Goal: Information Seeking & Learning: Learn about a topic

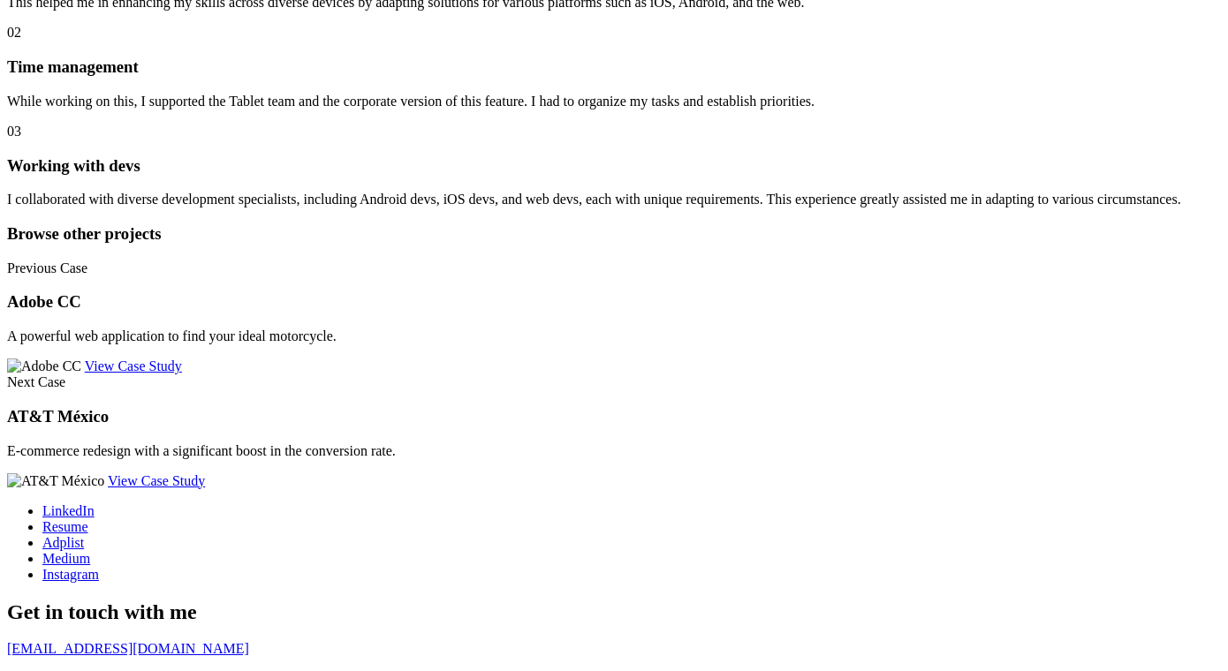
scroll to position [6872, 0]
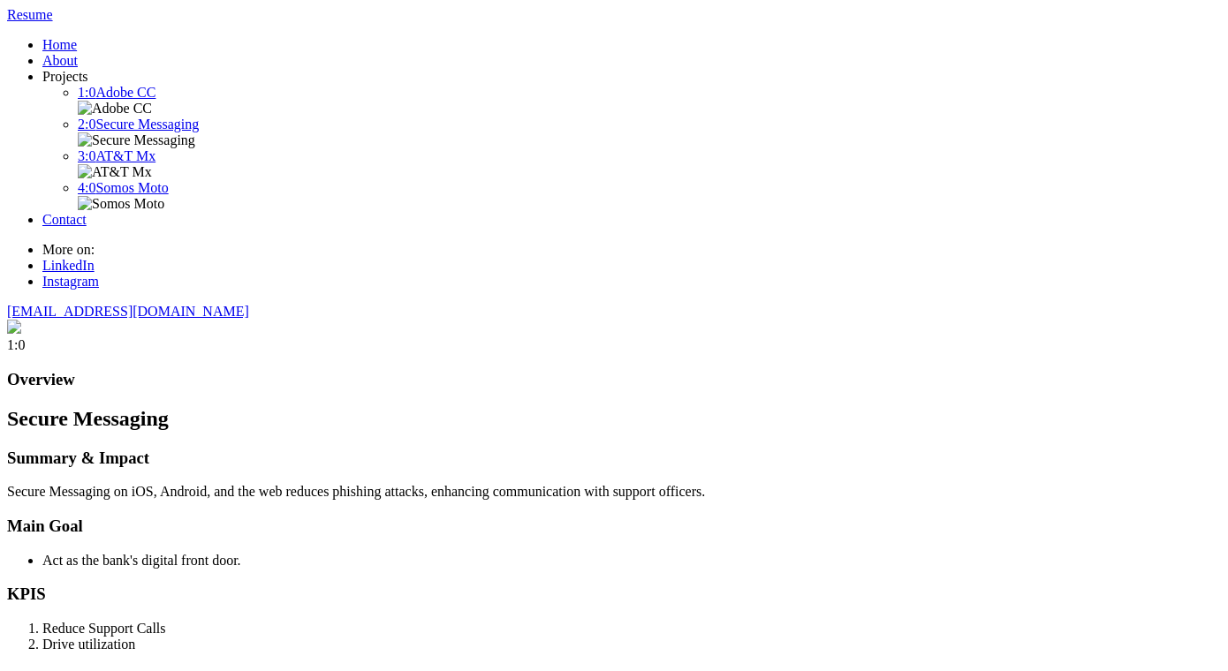
scroll to position [6784, 0]
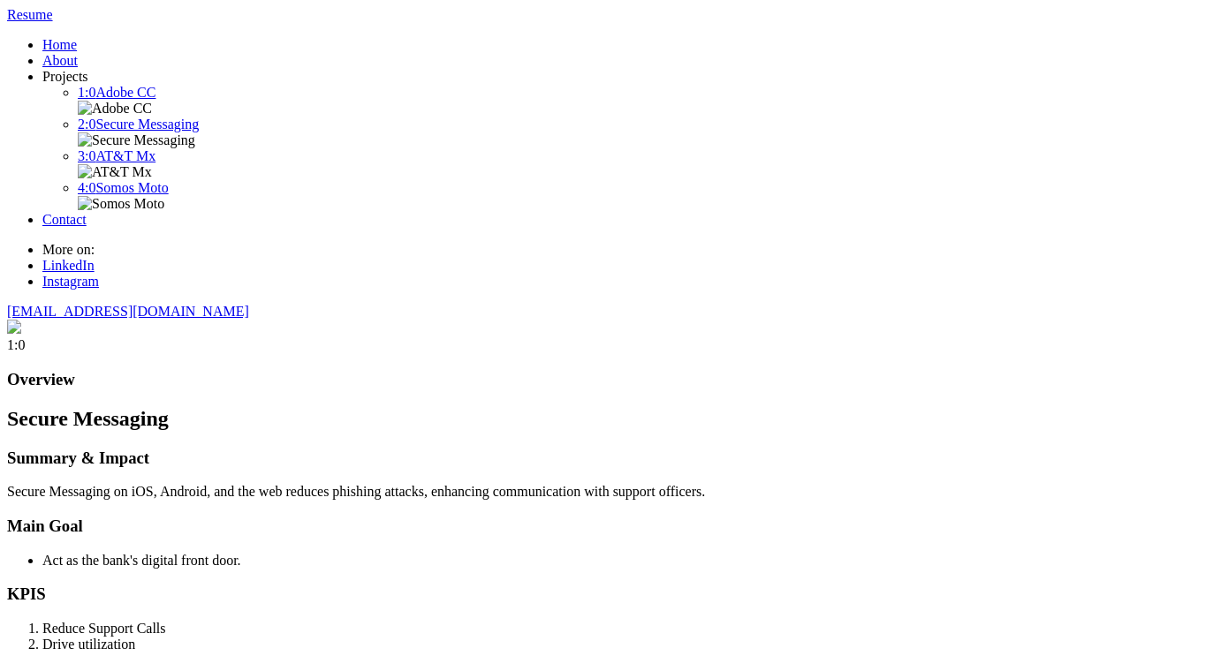
scroll to position [7084, 0]
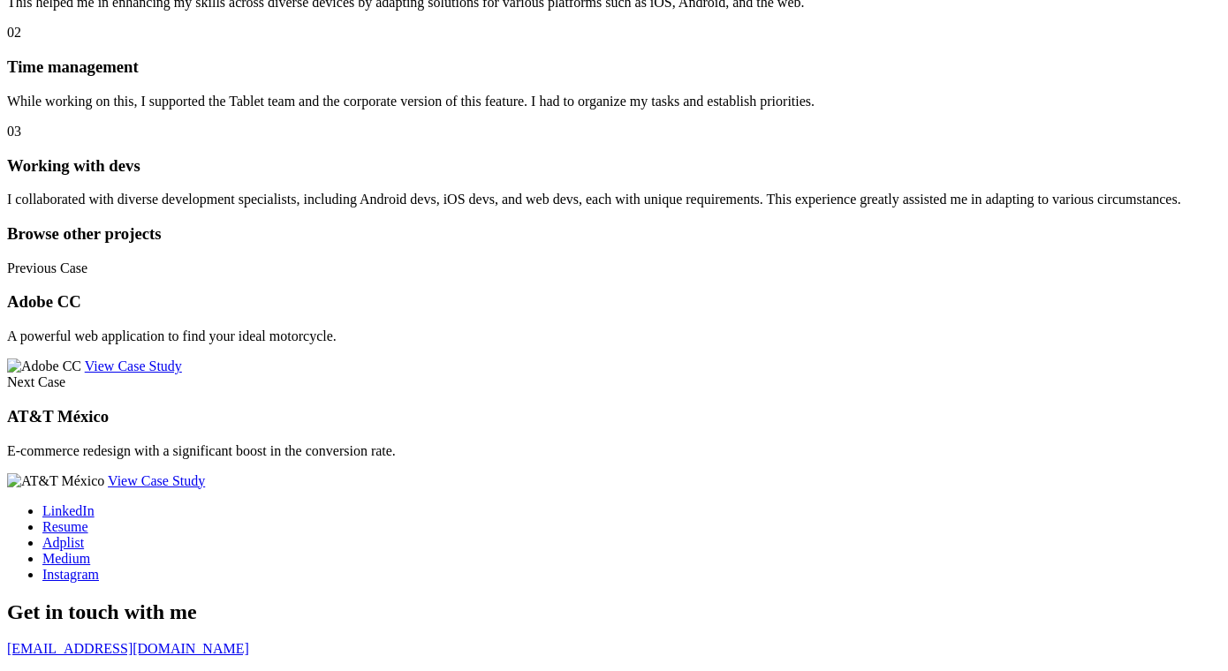
scroll to position [7107, 0]
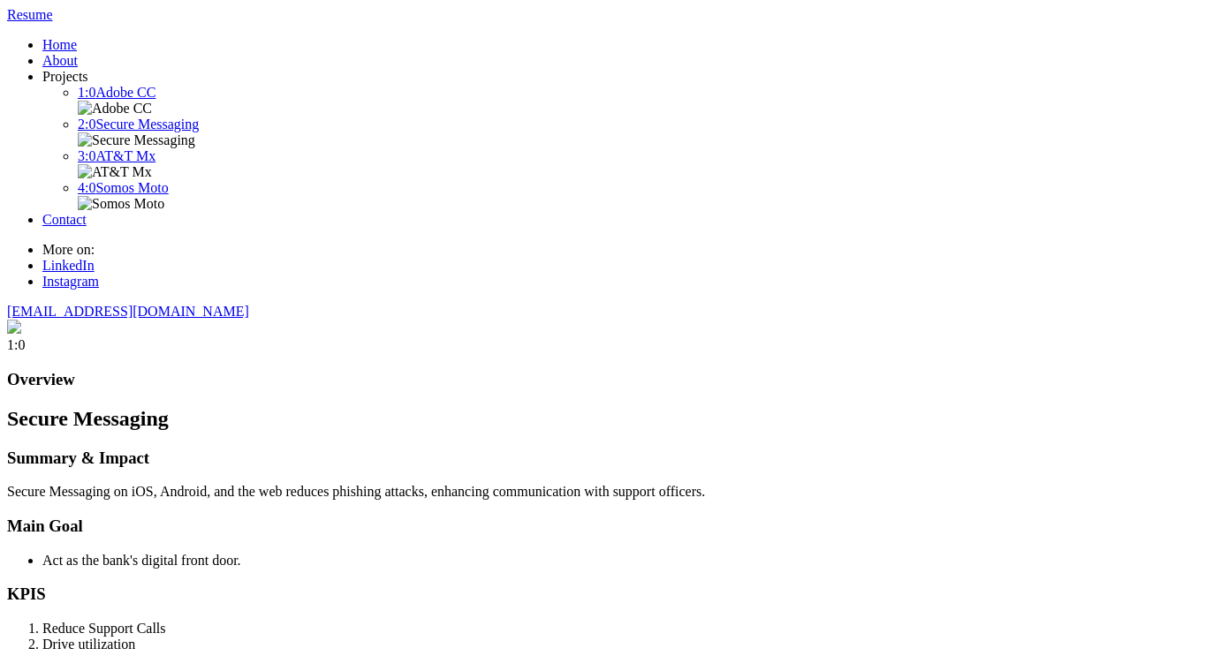
scroll to position [7107, 0]
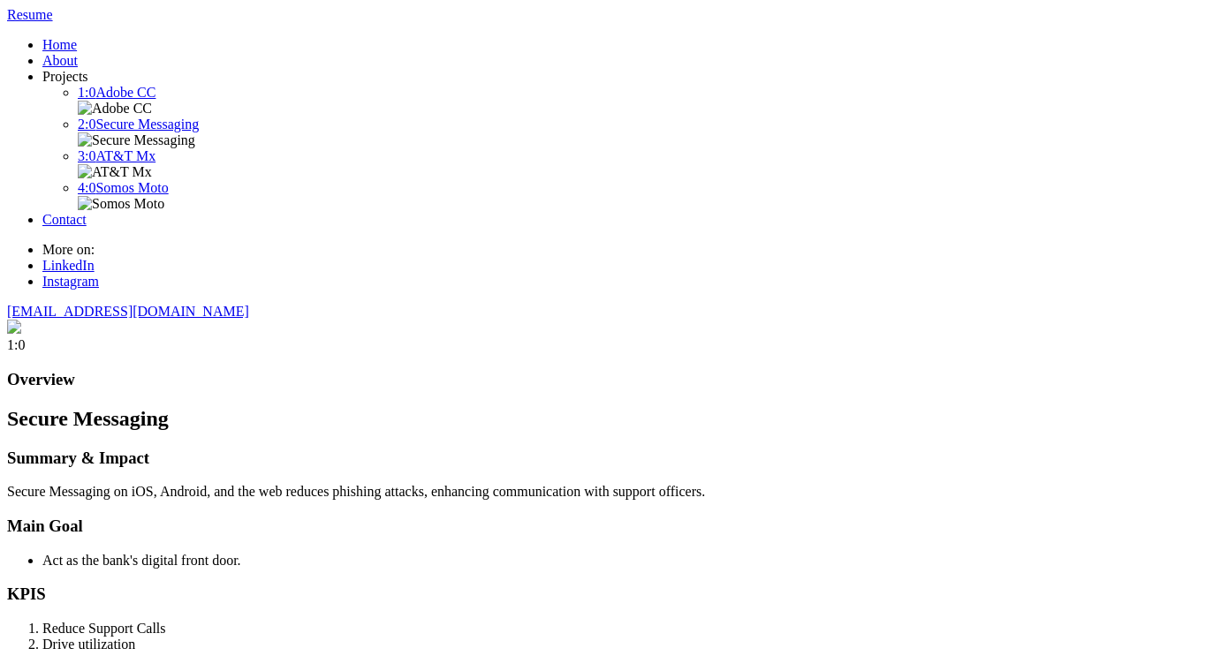
scroll to position [6869, 0]
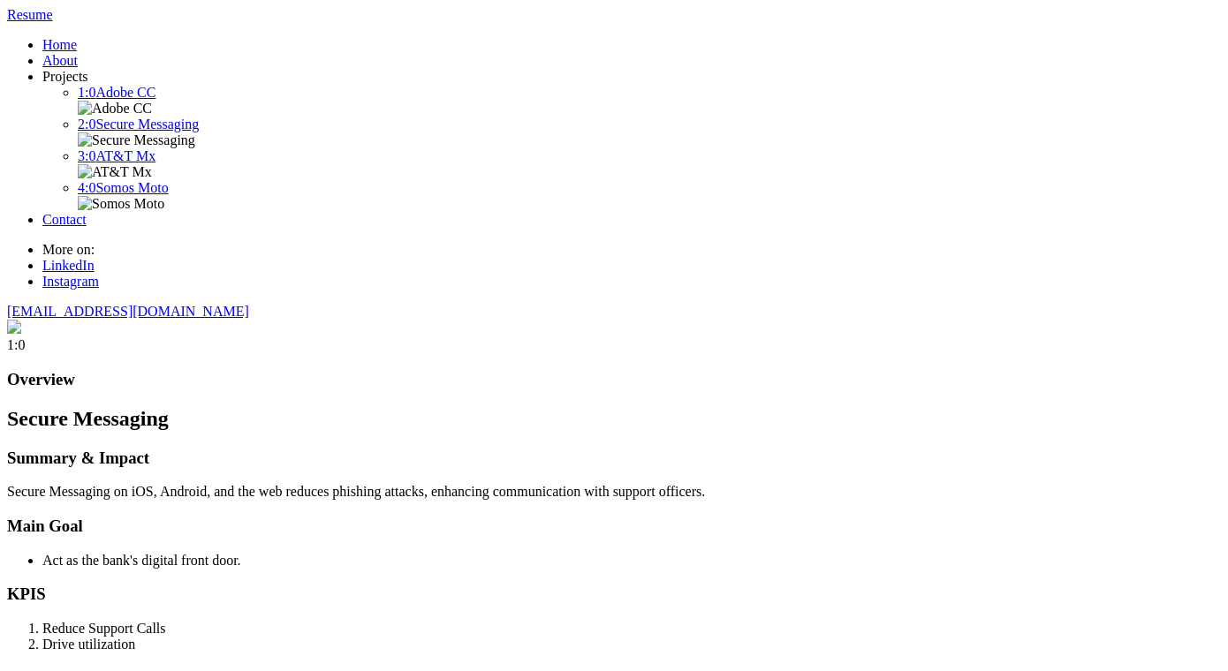
scroll to position [6869, 0]
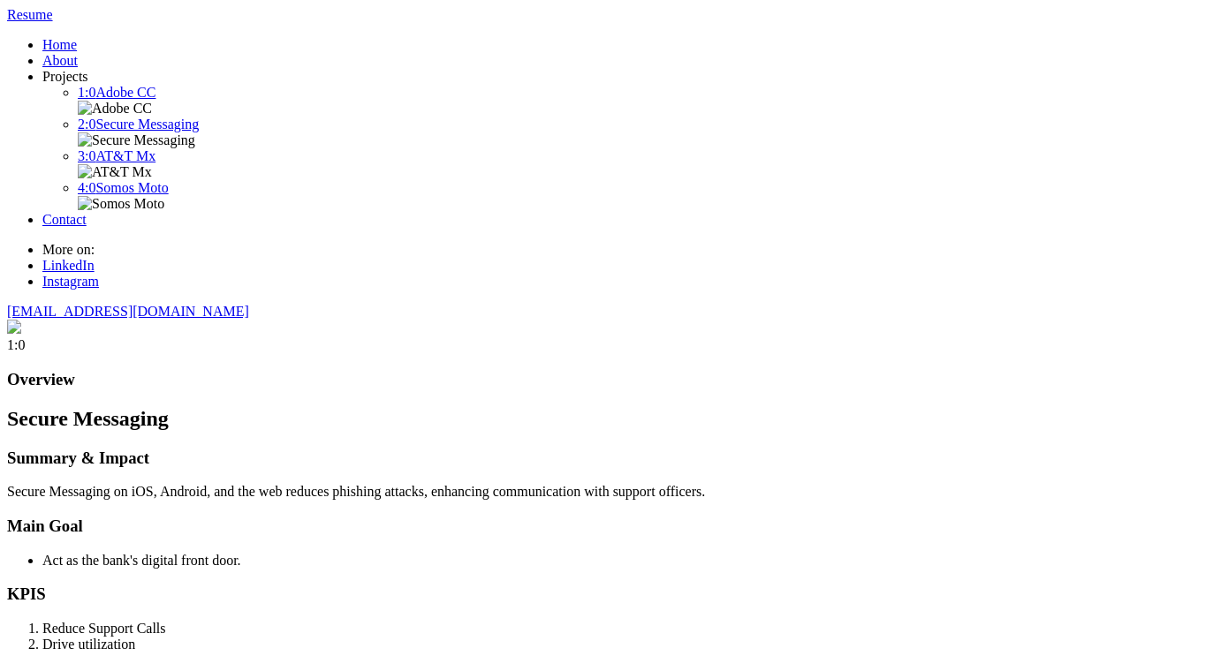
scroll to position [6895, 0]
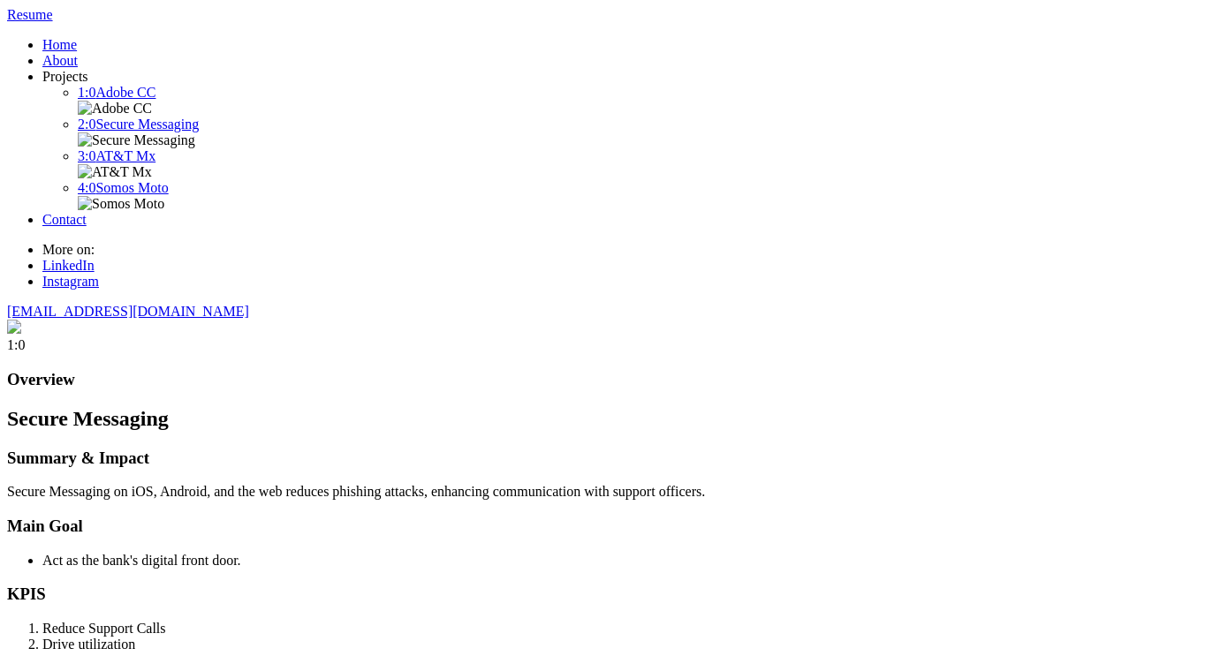
scroll to position [6895, 0]
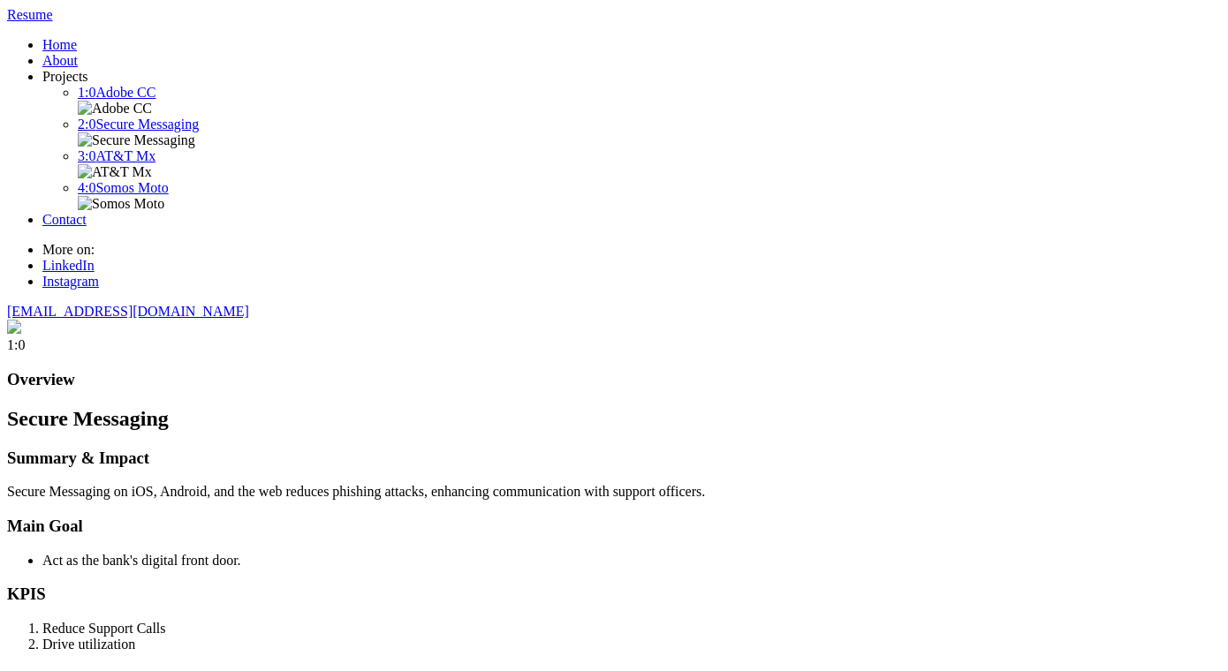
scroll to position [7009, 0]
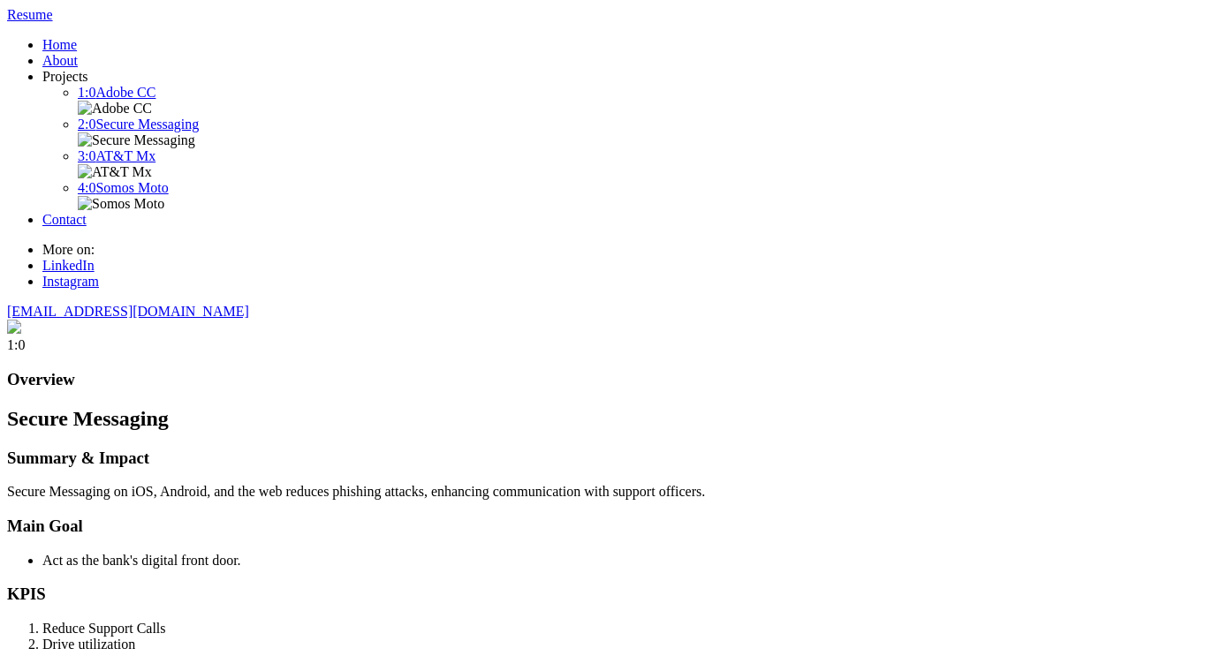
scroll to position [6786, 0]
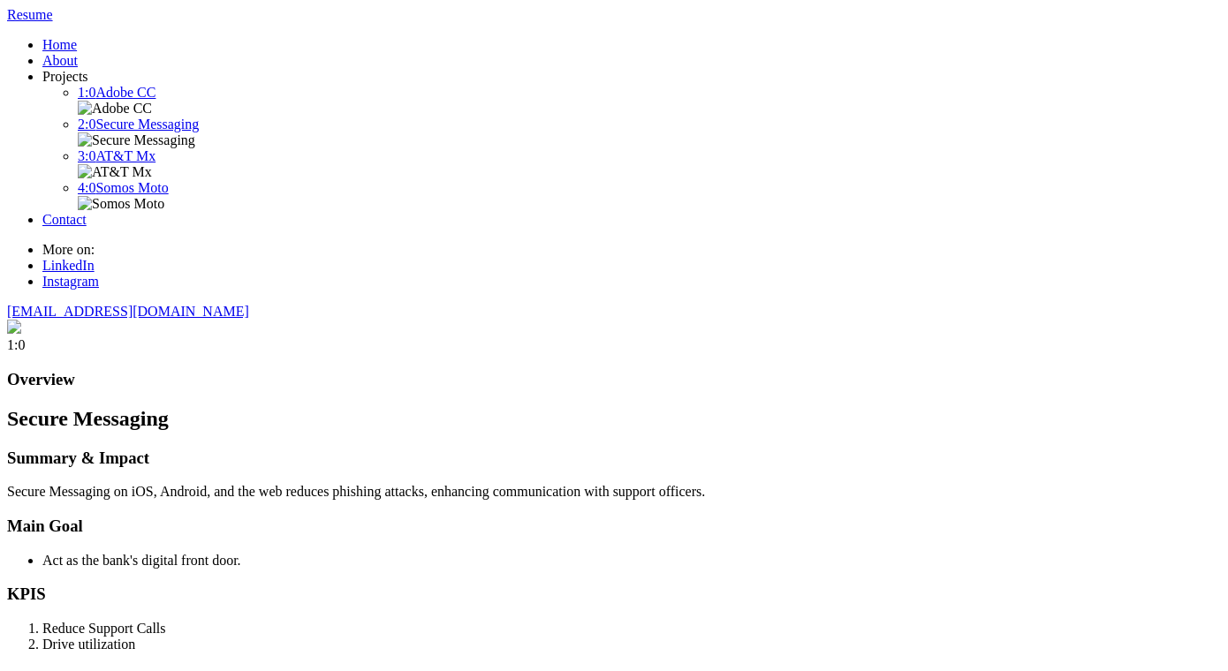
scroll to position [7060, 0]
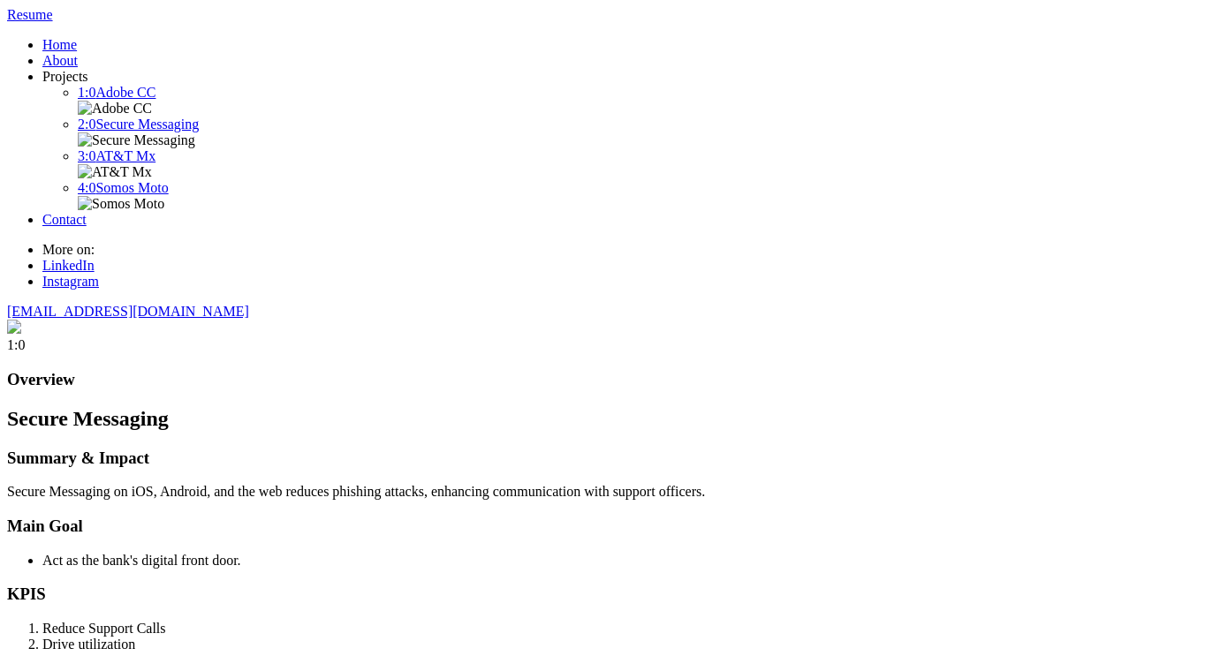
scroll to position [7060, 0]
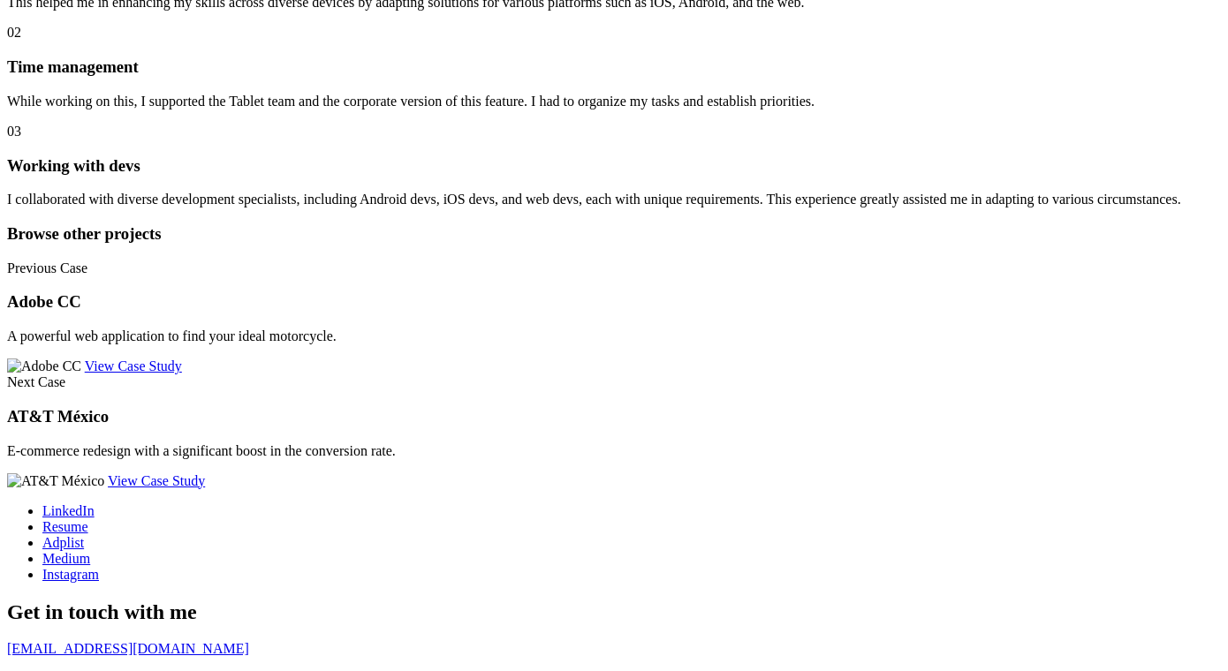
scroll to position [7011, 0]
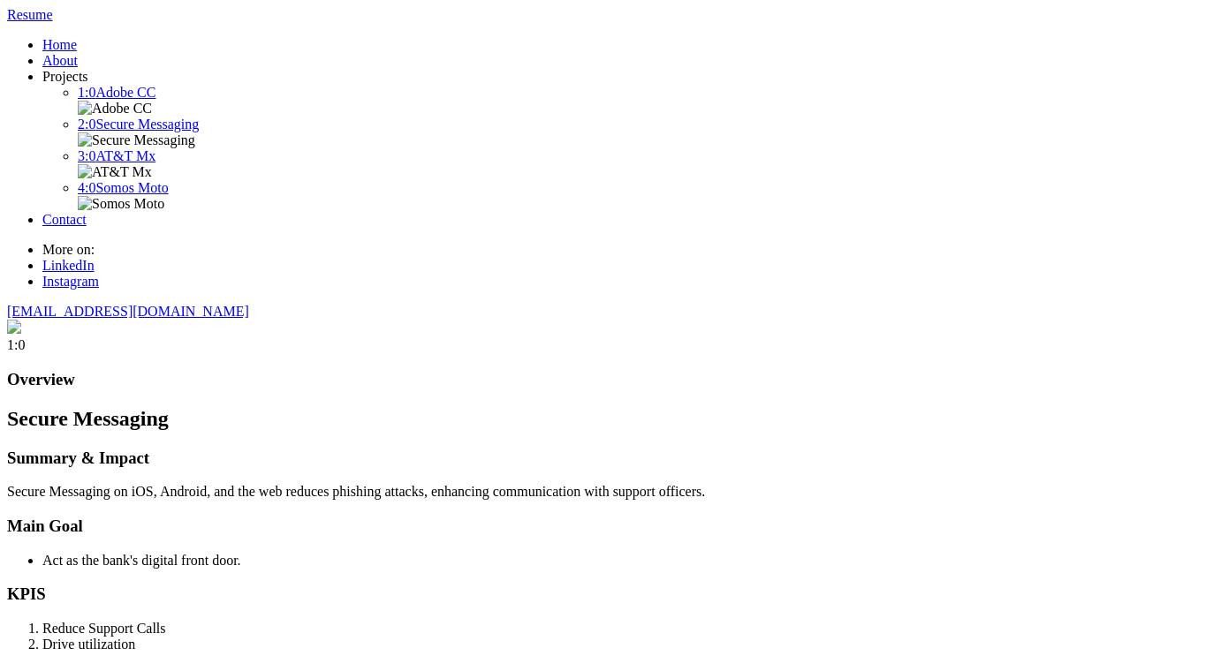
scroll to position [7004, 0]
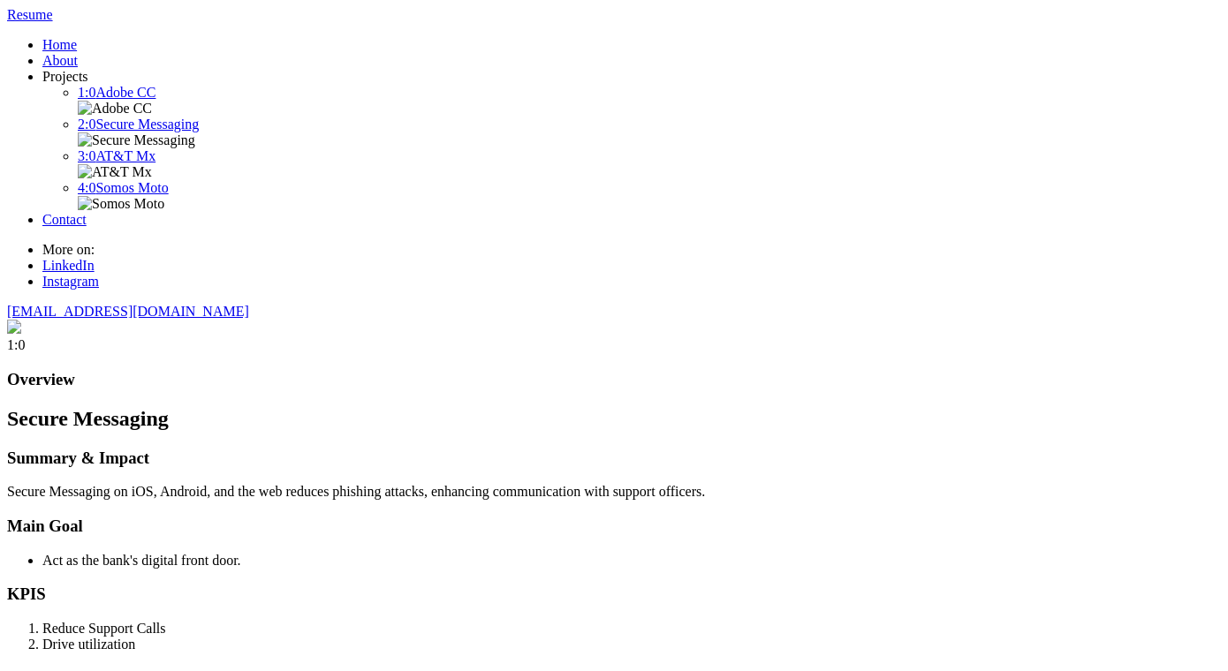
scroll to position [7069, 0]
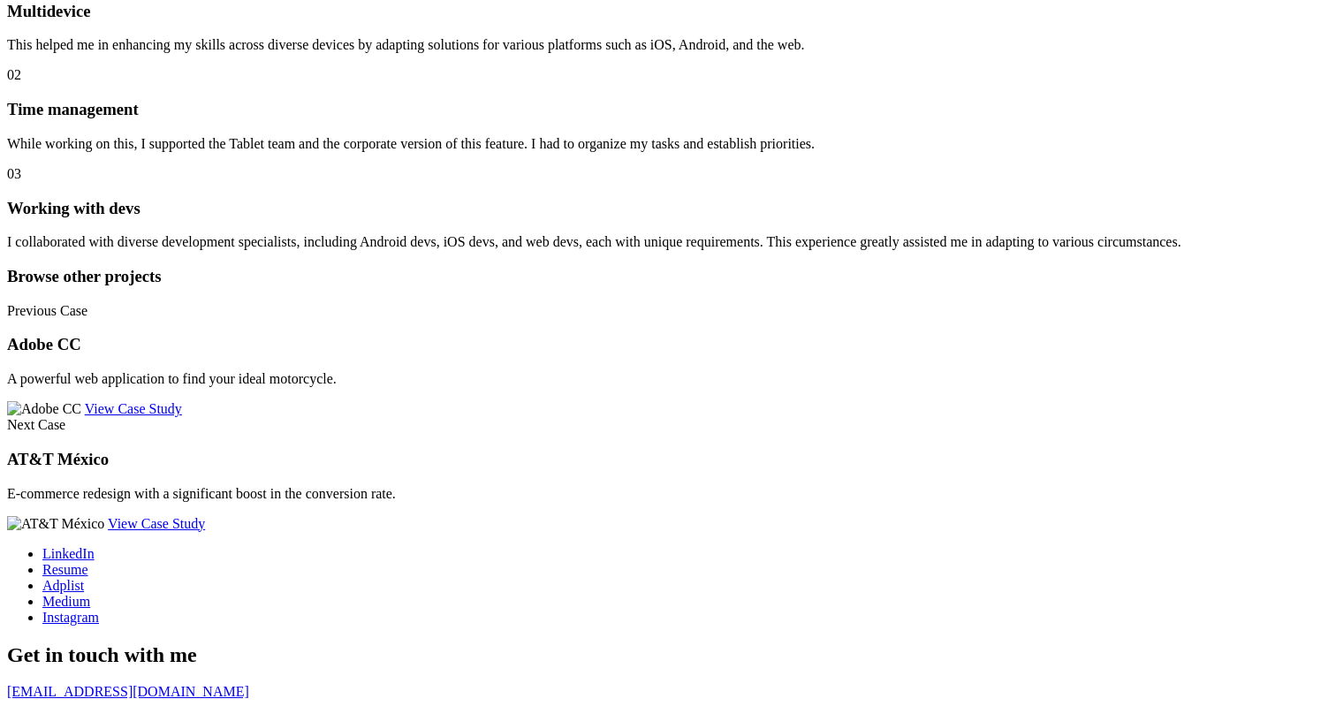
scroll to position [7273, 0]
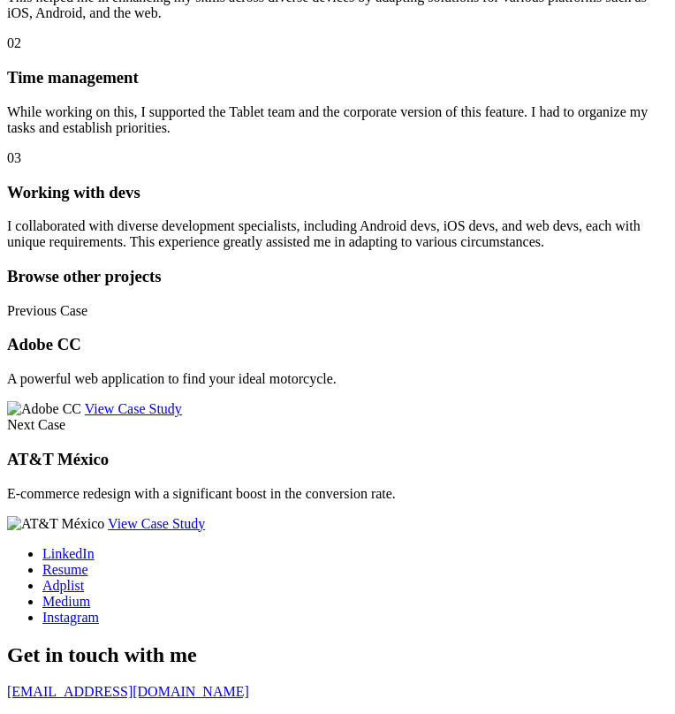
scroll to position [8783, 0]
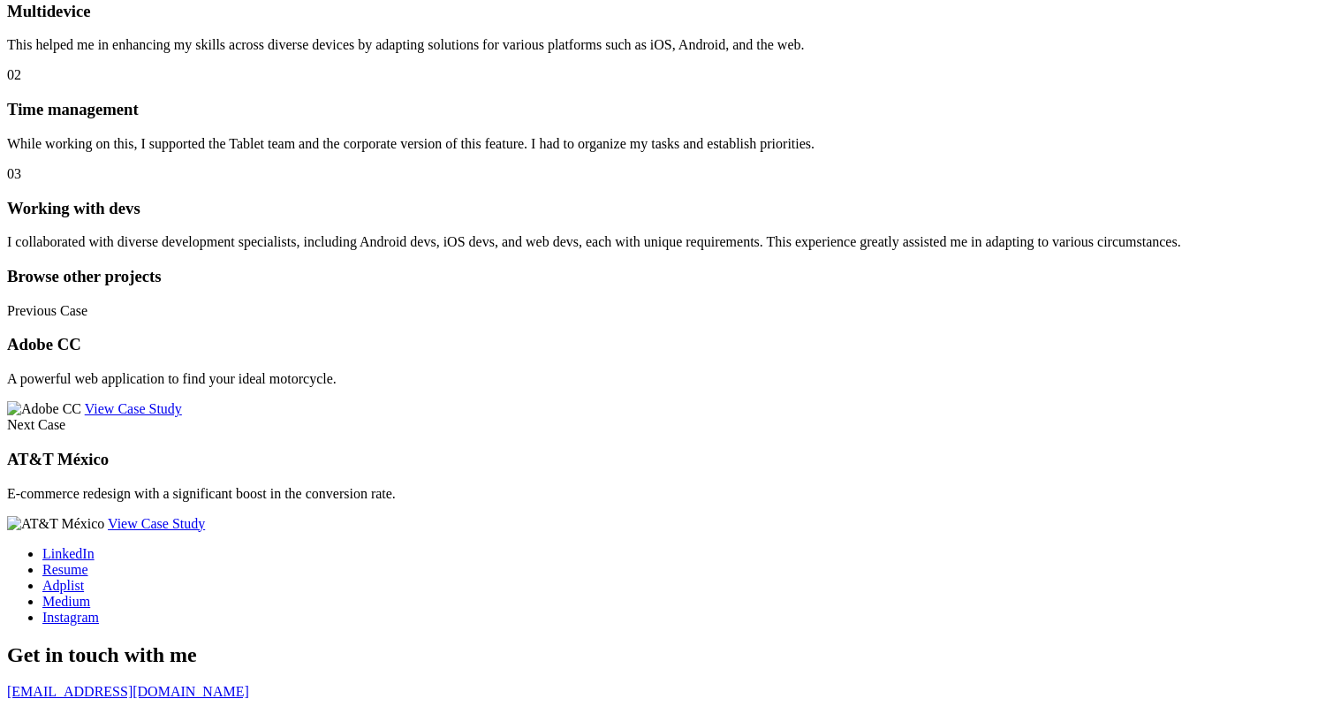
scroll to position [7336, 0]
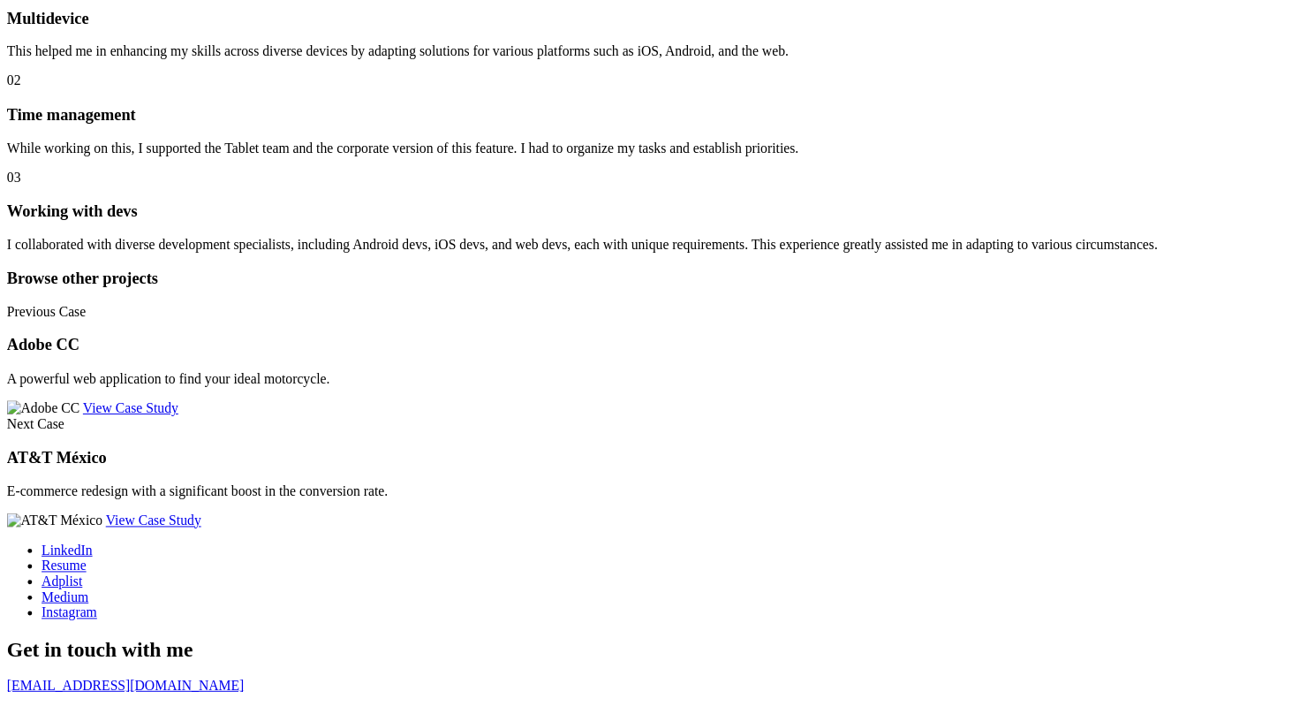
scroll to position [7402, 0]
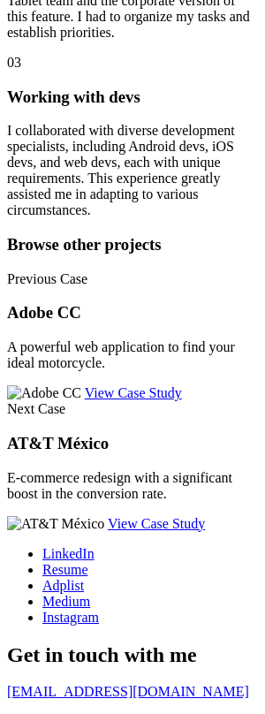
scroll to position [9451, 0]
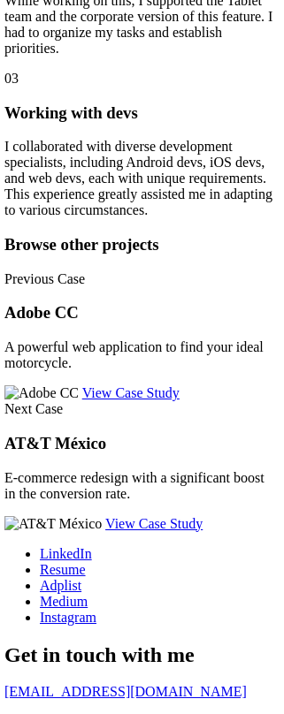
scroll to position [14088, 0]
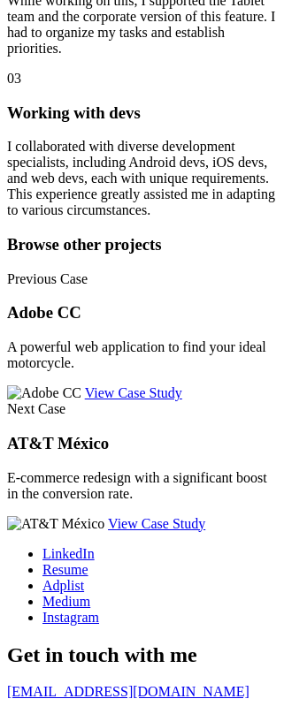
click at [242, 271] on div "Previous Case Adobe CC A powerful web application to find your ideal motorcycle…" at bounding box center [141, 401] width 269 height 261
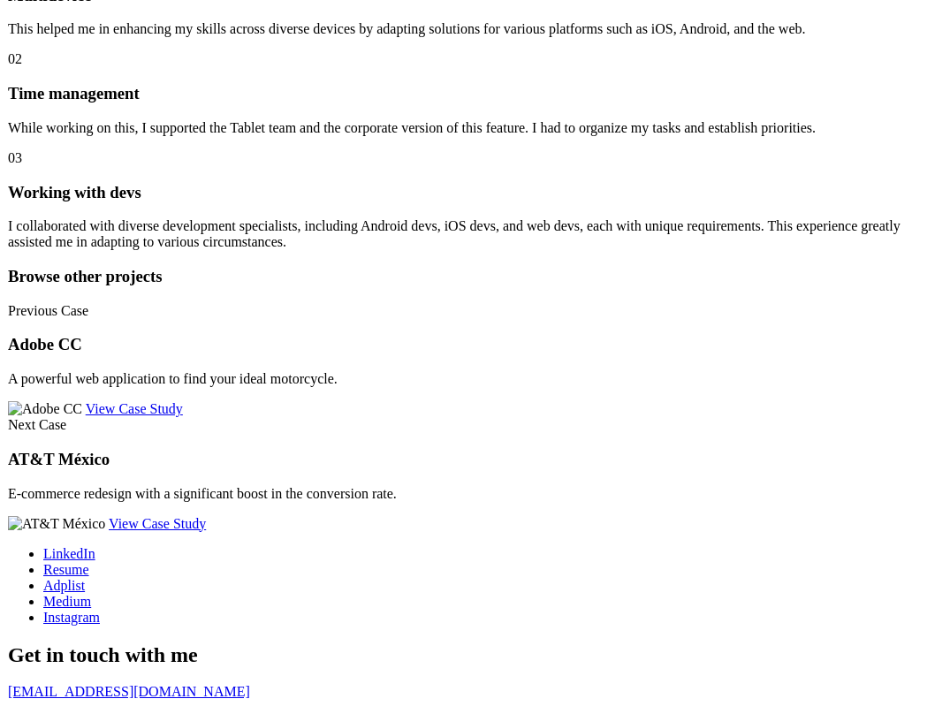
scroll to position [8704, 0]
click at [205, 516] on link "View Case Study" at bounding box center [156, 523] width 97 height 15
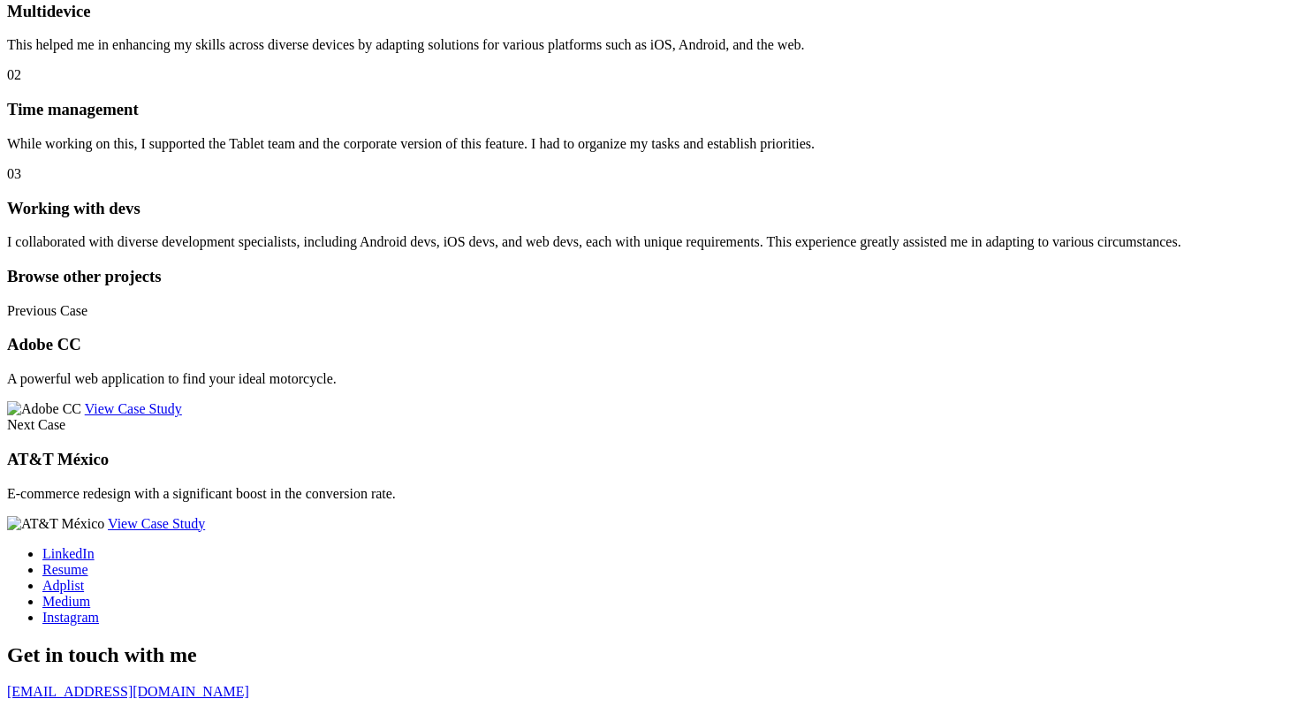
scroll to position [7483, 0]
drag, startPoint x: 61, startPoint y: 223, endPoint x: 84, endPoint y: 114, distance: 111.9
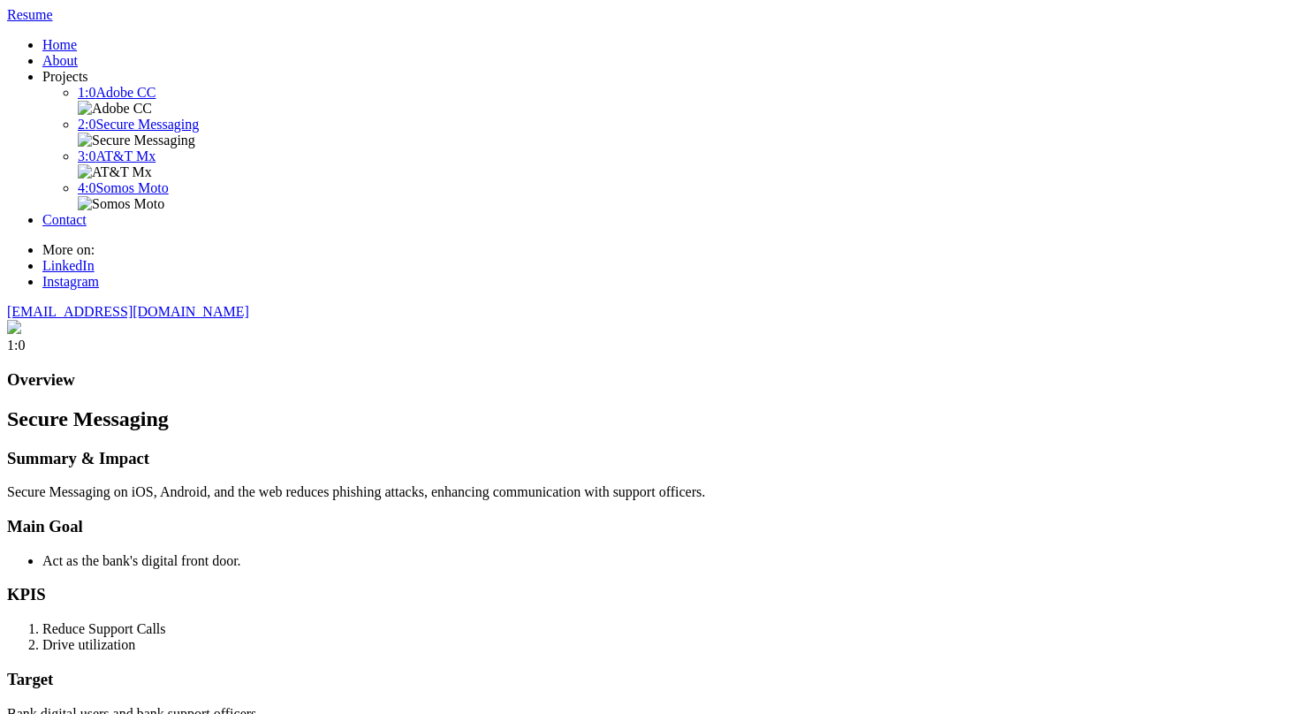
scroll to position [7516, 0]
